Goal: Information Seeking & Learning: Check status

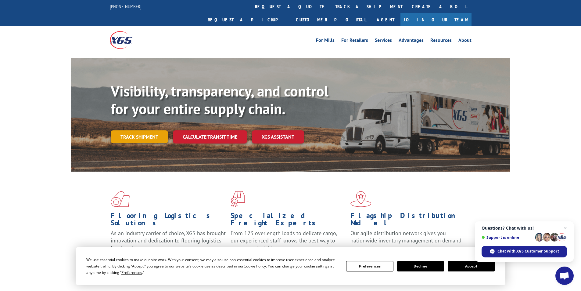
click at [152, 130] on link "Track shipment" at bounding box center [139, 136] width 57 height 13
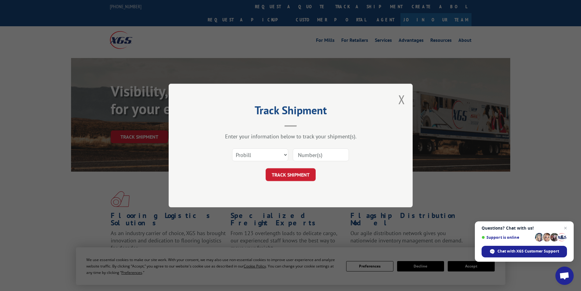
click at [285, 146] on div "Select category... Probill BOL PO" at bounding box center [290, 155] width 183 height 20
click at [284, 152] on select "Select category... Probill BOL PO" at bounding box center [260, 154] width 56 height 13
select select "bol"
click at [232, 148] on select "Select category... Probill BOL PO" at bounding box center [260, 154] width 56 height 13
click at [334, 156] on input at bounding box center [321, 154] width 56 height 13
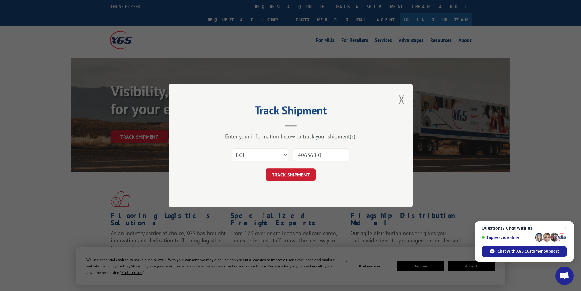
type input "406368-01"
click button "TRACK SHIPMENT" at bounding box center [291, 174] width 50 height 13
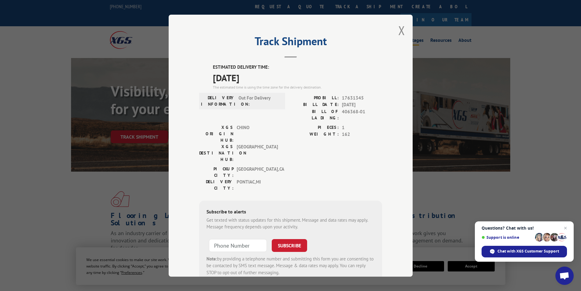
click at [399, 31] on button "Close modal" at bounding box center [401, 30] width 7 height 16
